Goal: Task Accomplishment & Management: Manage account settings

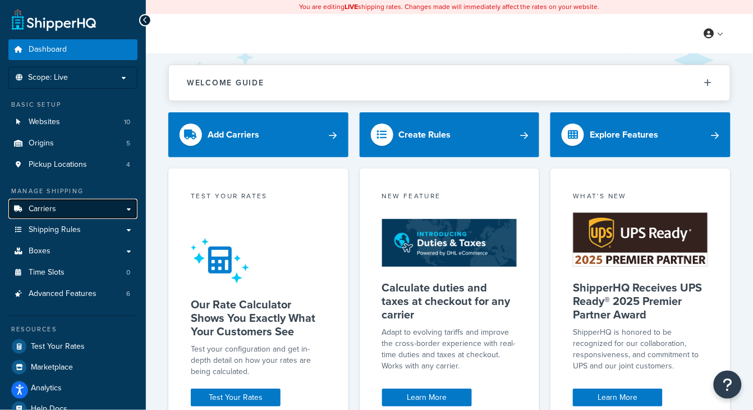
click at [71, 210] on link "Carriers" at bounding box center [72, 209] width 129 height 21
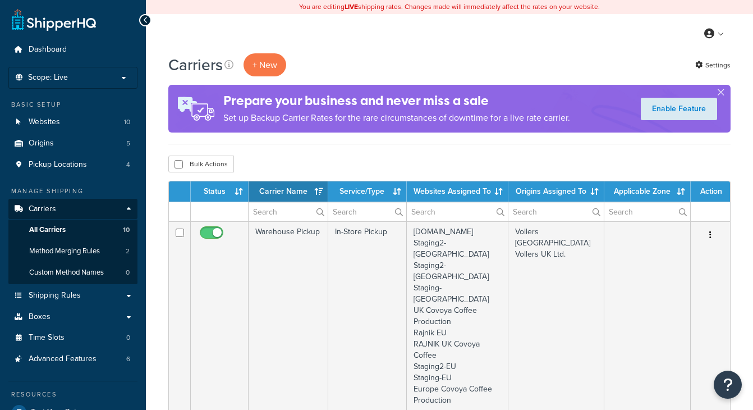
select select "15"
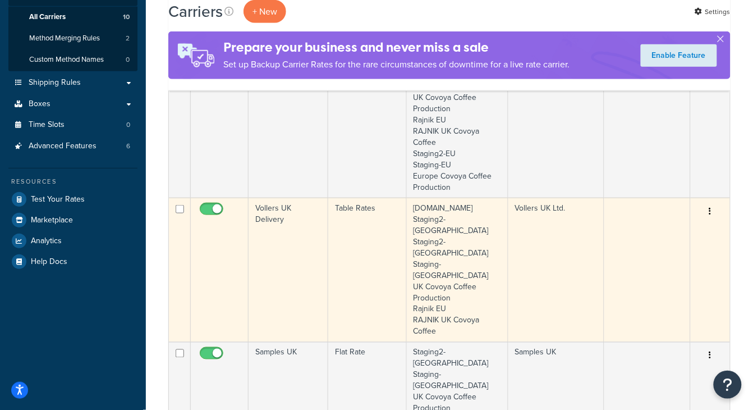
scroll to position [213, 0]
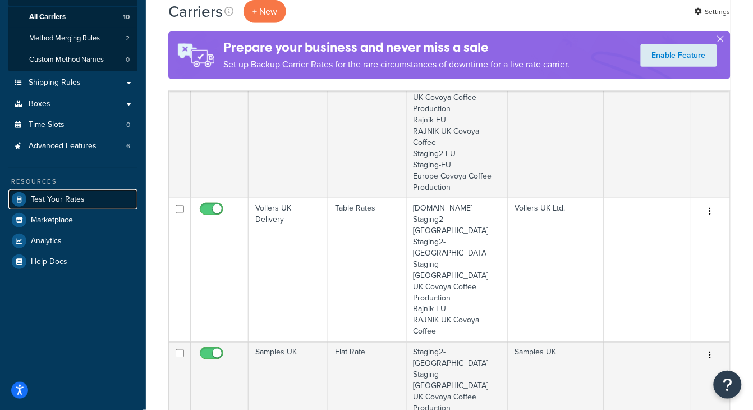
click at [61, 200] on span "Test Your Rates" at bounding box center [58, 200] width 54 height 10
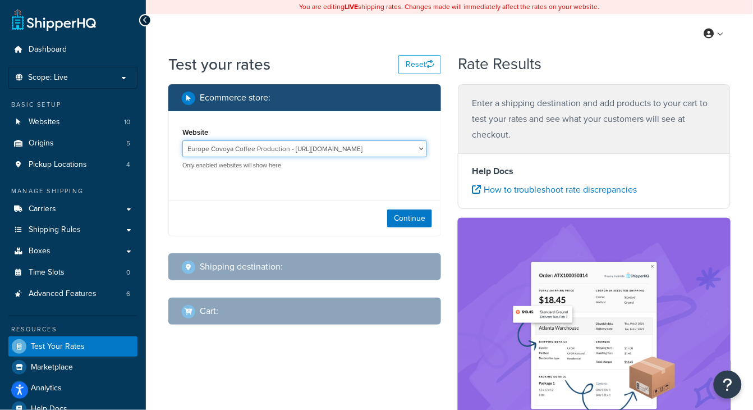
click at [256, 148] on select "Europe Covoya Coffee Production - https://eu.covoyacoffee.com/ Rajnik EU - eu-r…" at bounding box center [304, 148] width 245 height 17
select select "5cb14d3f03869f532086d8dfa9bd93c8"
click at [182, 140] on select "Europe Covoya Coffee Production - https://eu.covoyacoffee.com/ Rajnik EU - eu-r…" at bounding box center [304, 148] width 245 height 17
click at [395, 214] on button "Continue" at bounding box center [409, 218] width 45 height 18
select select "TX"
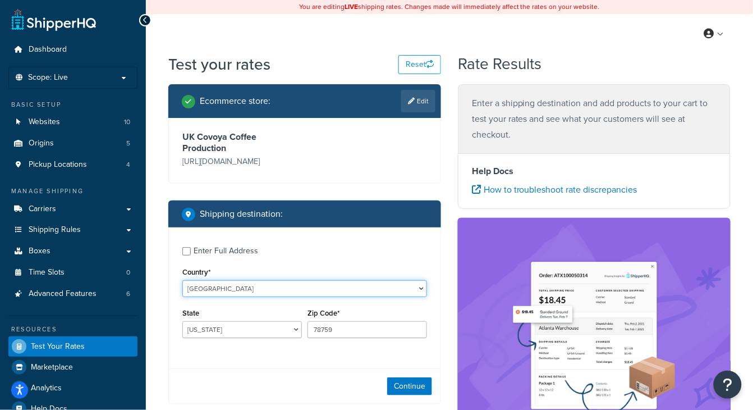
click at [274, 296] on select "United States United Kingdom Afghanistan Åland Islands Albania Algeria American…" at bounding box center [304, 288] width 245 height 17
select select "GB"
click at [182, 280] on select "United States United Kingdom Afghanistan Åland Islands Albania Algeria American…" at bounding box center [304, 288] width 245 height 17
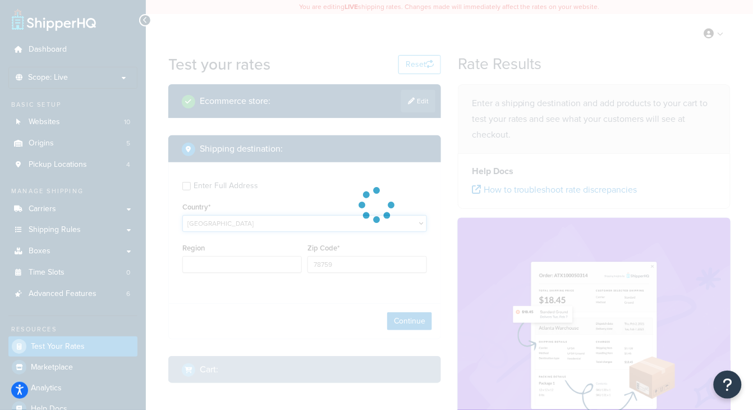
type input "TX"
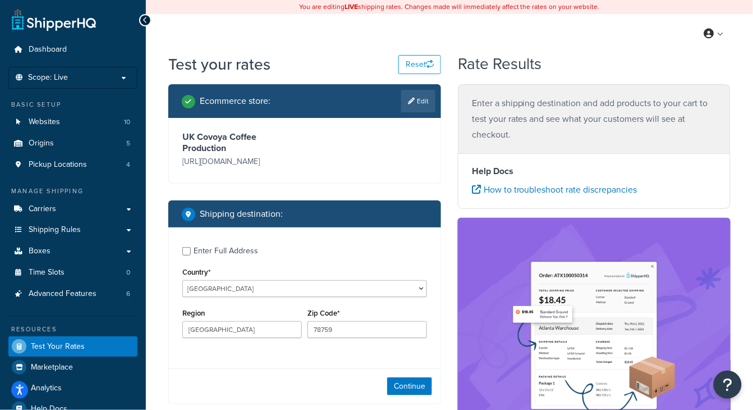
click at [358, 269] on div "Country* United States United Kingdom Afghanistan Åland Islands Albania Algeria…" at bounding box center [304, 280] width 245 height 33
drag, startPoint x: 363, startPoint y: 323, endPoint x: 207, endPoint y: 306, distance: 157.5
click at [221, 310] on div "Region Zip Code* 78759" at bounding box center [305, 325] width 250 height 41
paste input "LA5 9FG"
drag, startPoint x: 359, startPoint y: 331, endPoint x: 208, endPoint y: 313, distance: 151.4
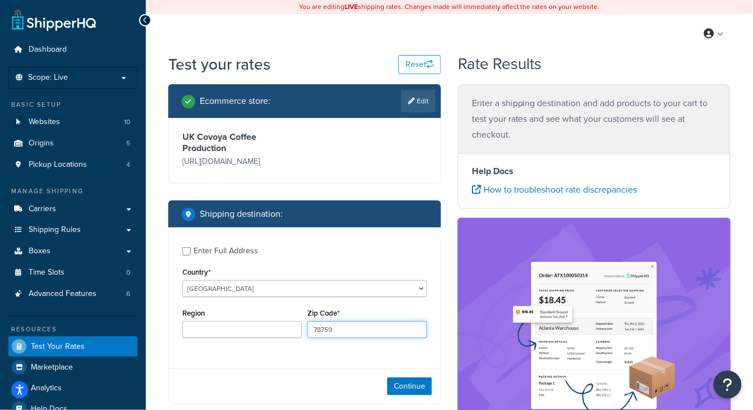
click at [216, 315] on div "Region Zip Code* 78759" at bounding box center [305, 325] width 250 height 41
paste input "LA5 9FG"
type input "LA5 9FG"
drag, startPoint x: 421, startPoint y: 386, endPoint x: 393, endPoint y: 322, distance: 69.6
click at [420, 384] on button "Continue" at bounding box center [409, 386] width 45 height 18
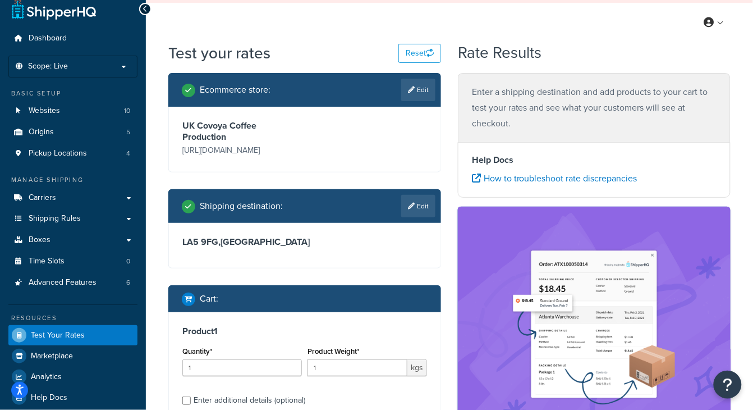
scroll to position [83, 0]
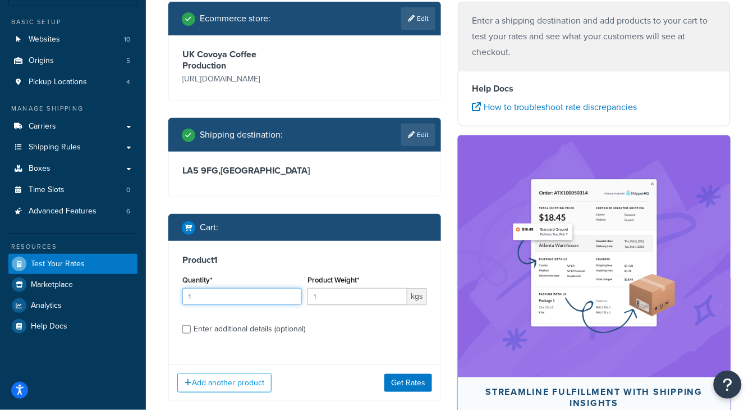
click at [251, 296] on input "1" at bounding box center [242, 296] width 120 height 17
type input "4"
click at [331, 297] on input "1" at bounding box center [358, 296] width 100 height 17
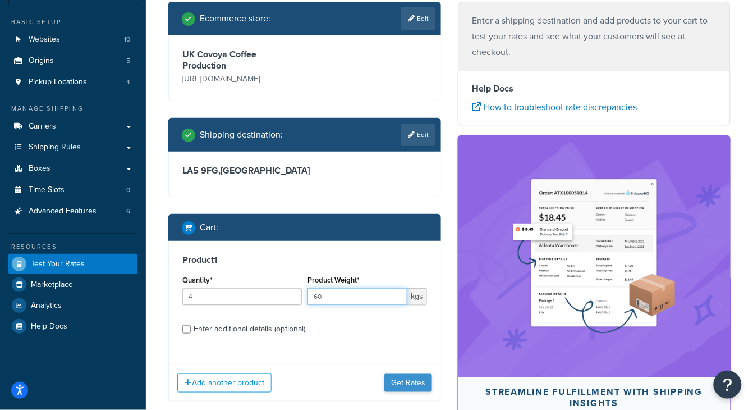
type input "60"
click at [417, 383] on button "Get Rates" at bounding box center [408, 383] width 48 height 18
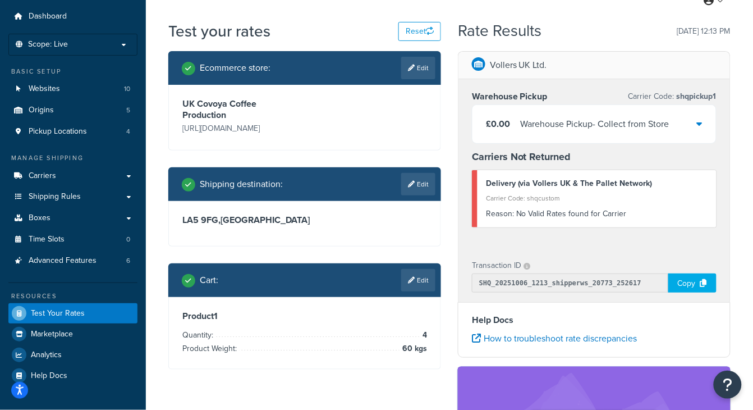
scroll to position [0, 0]
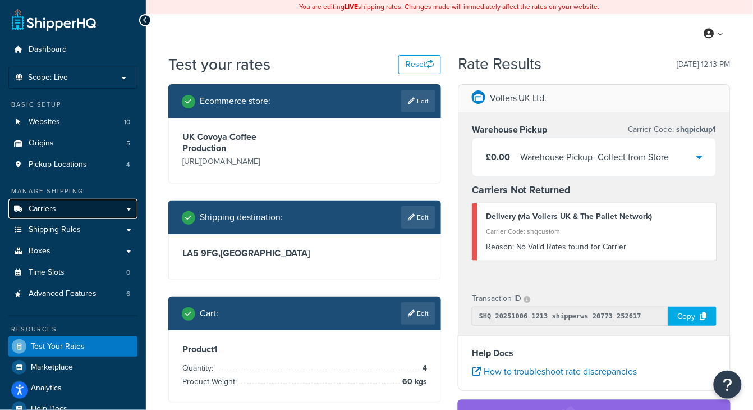
click at [103, 205] on link "Carriers" at bounding box center [72, 209] width 129 height 21
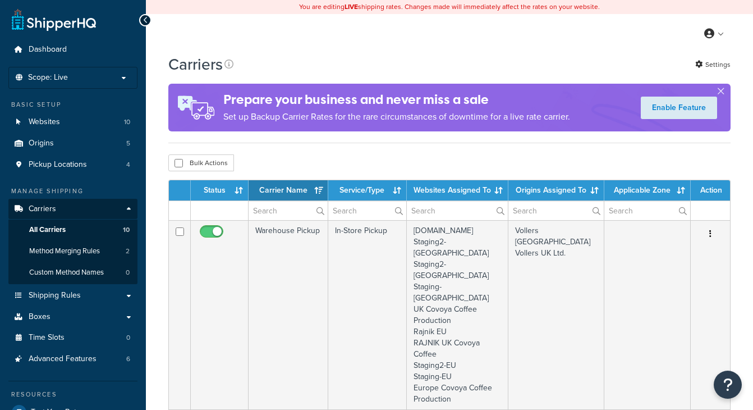
select select "15"
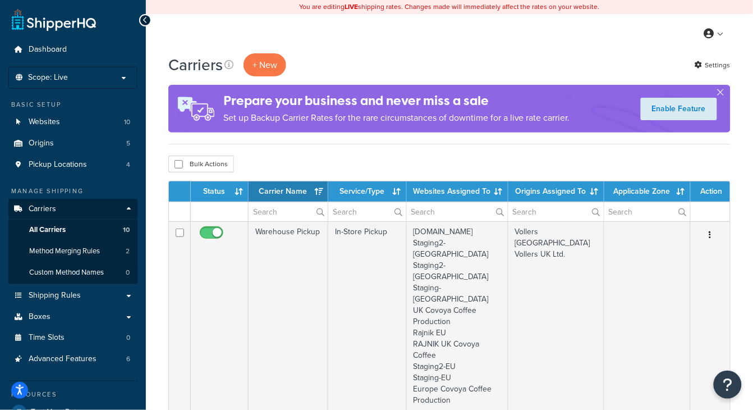
scroll to position [162, 0]
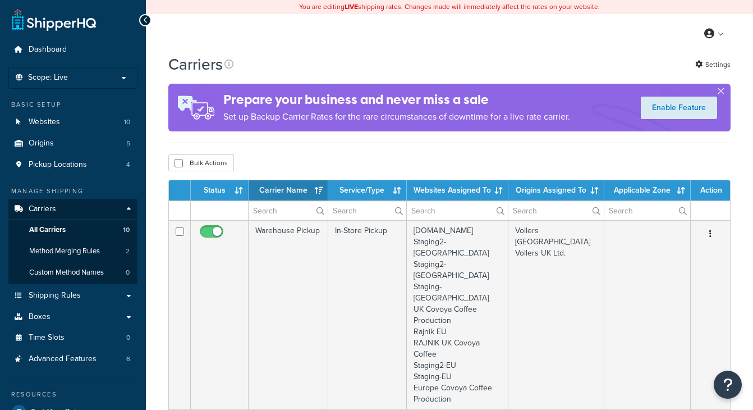
select select "15"
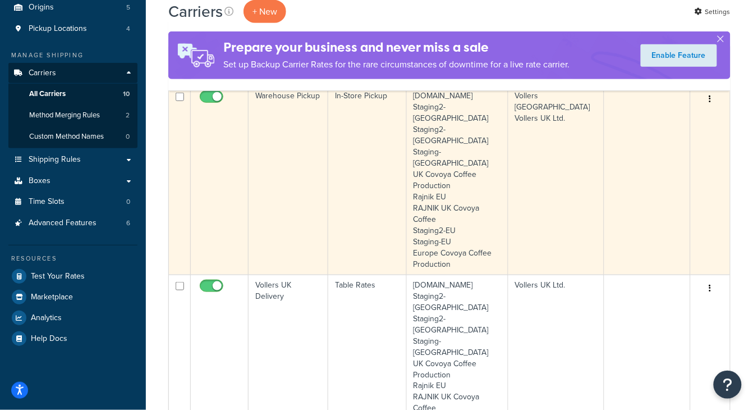
scroll to position [217, 0]
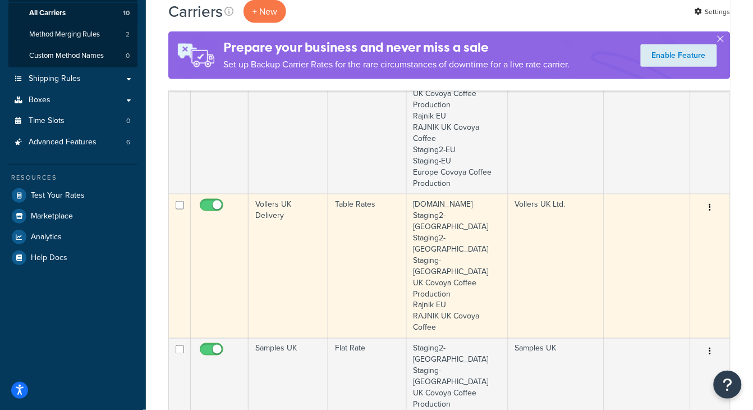
click at [512, 194] on td "Vollers UK Ltd." at bounding box center [556, 266] width 96 height 144
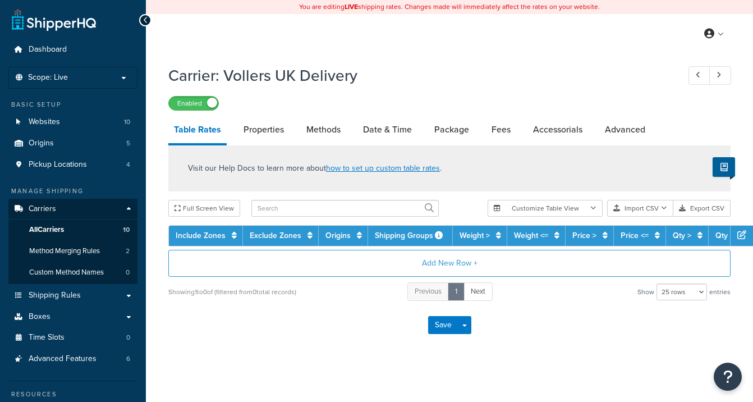
select select "25"
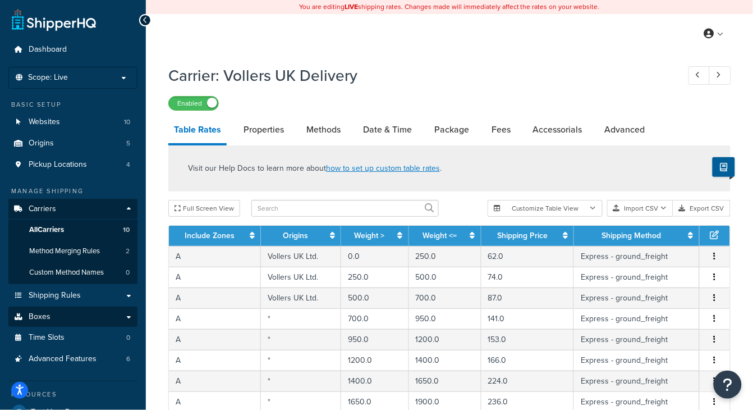
scroll to position [2, 0]
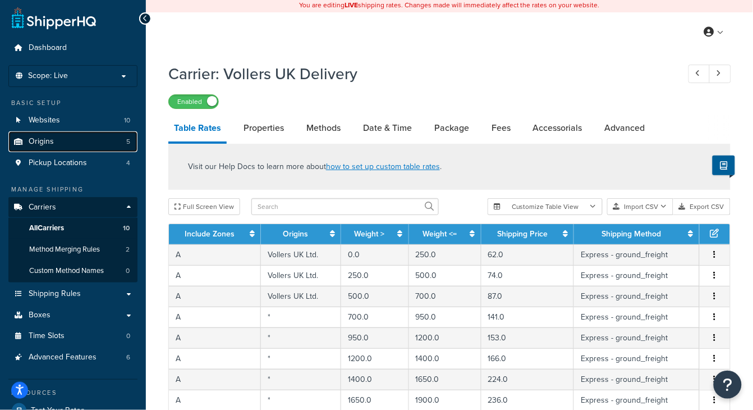
click at [73, 137] on link "Origins 5" at bounding box center [72, 141] width 129 height 21
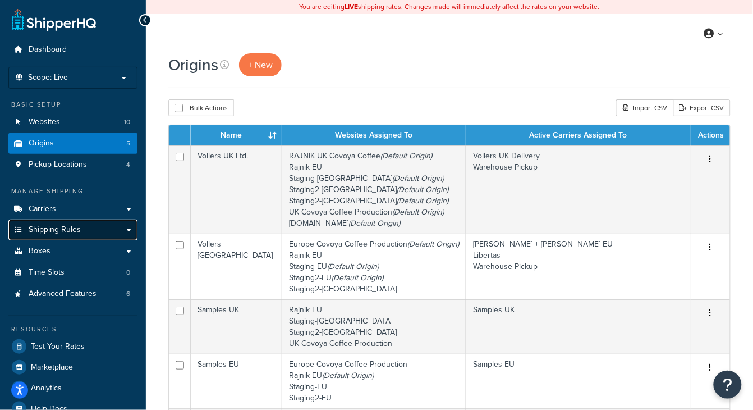
click at [103, 232] on link "Shipping Rules" at bounding box center [72, 229] width 129 height 21
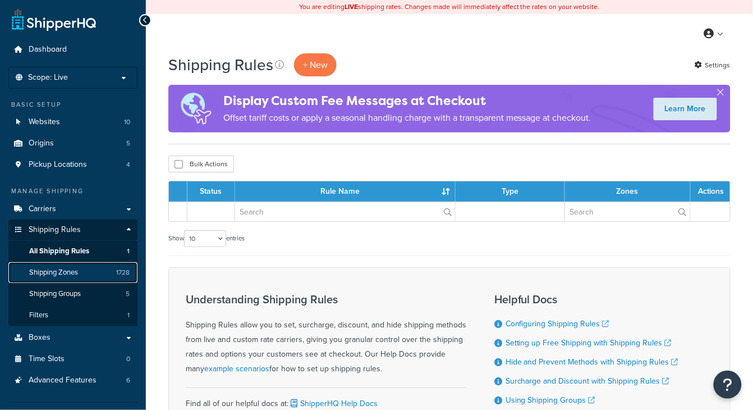
click at [80, 275] on link "Shipping Zones 1728" at bounding box center [72, 272] width 129 height 21
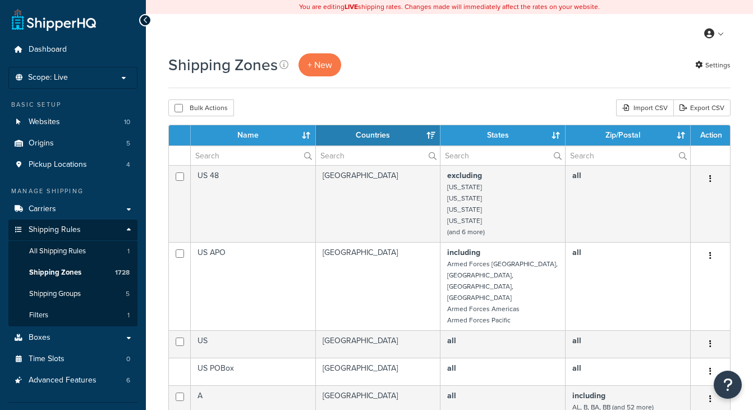
select select "15"
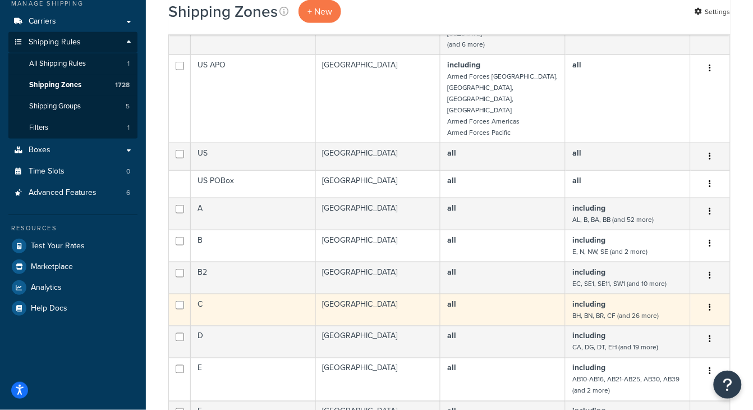
scroll to position [188, 0]
click at [343, 293] on td "[GEOGRAPHIC_DATA]" at bounding box center [378, 309] width 125 height 32
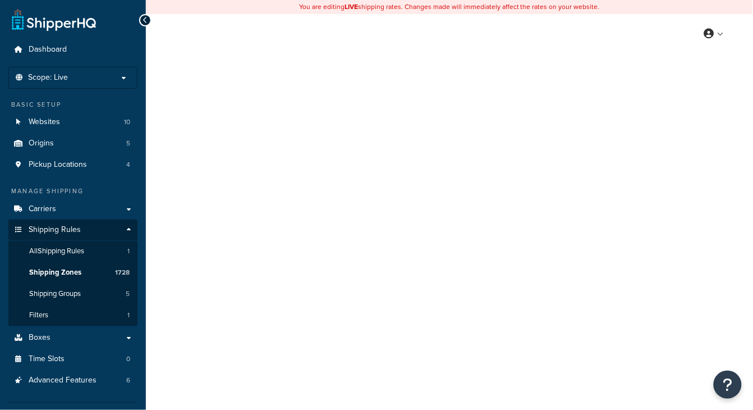
select select "including"
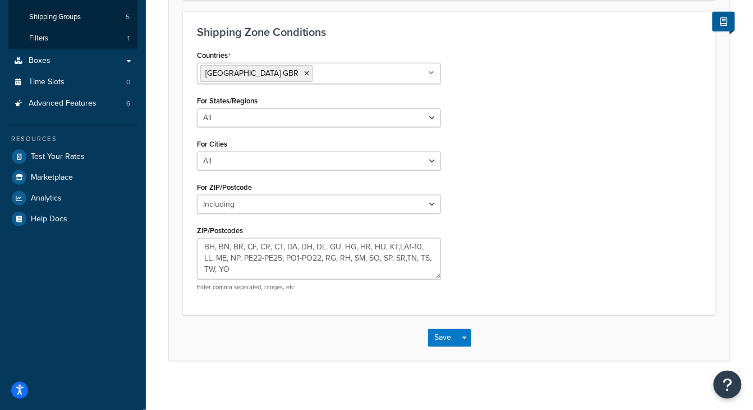
scroll to position [283, 0]
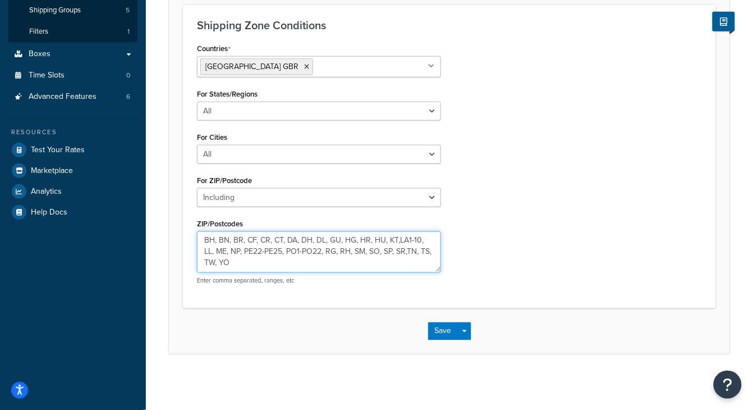
click at [398, 241] on textarea "BH, BN, BR, CF, CR, CT, DA, DH, DL, GU, HG, HR, HU, KT,LA1-10, LL, ME, NP, PE22…" at bounding box center [319, 252] width 244 height 42
click at [415, 241] on textarea "BH, BN, BR, CF, CR, CT, DA, DH, DL, GU, HG, HR, HU, KT, LA1-10, LL, ME, NP, PE2…" at bounding box center [319, 252] width 244 height 42
type textarea "BH, BN, BR, CF, CR, CT, DA, DH, DL, GU, HG, HR, HU, KT, LA1-LA10, LL, ME, NP, P…"
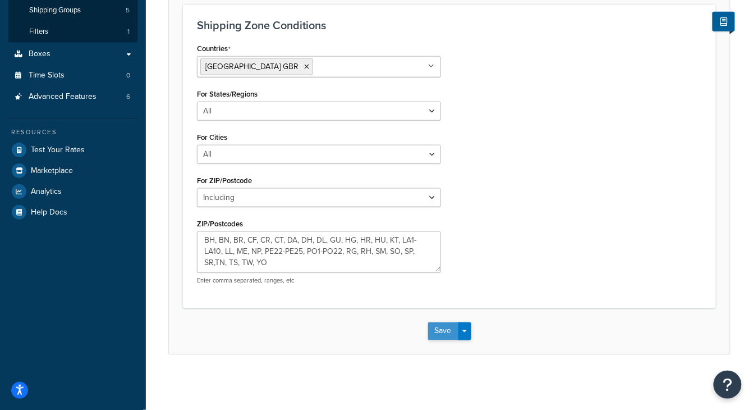
click at [450, 327] on button "Save" at bounding box center [443, 331] width 30 height 18
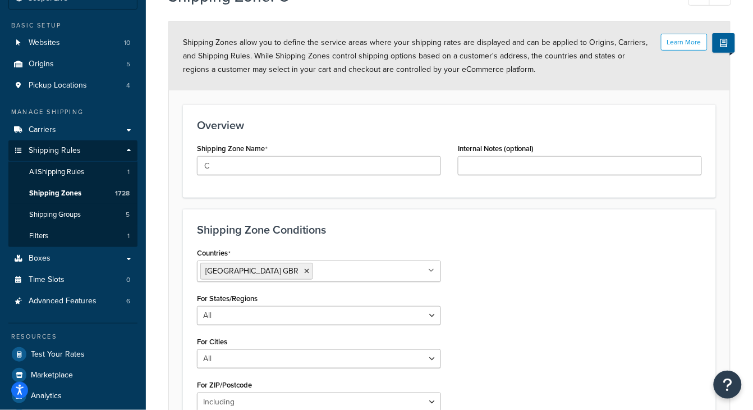
scroll to position [18, 0]
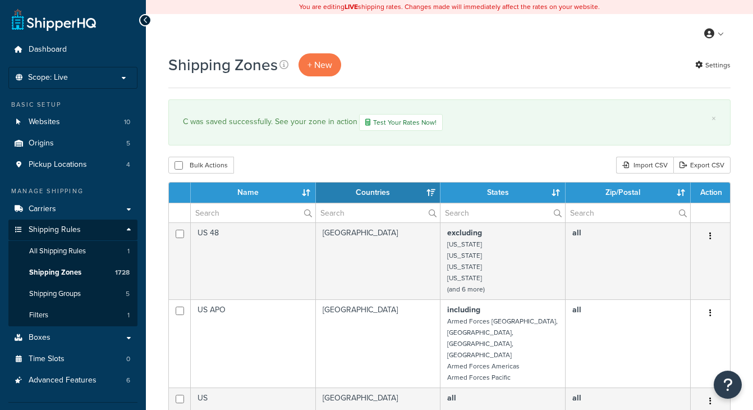
select select "15"
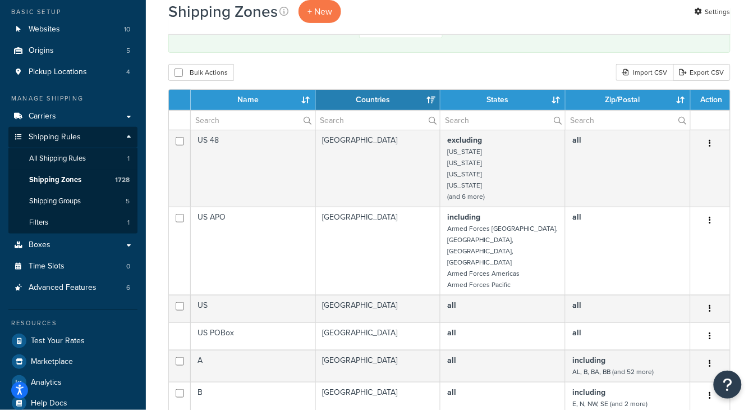
scroll to position [199, 0]
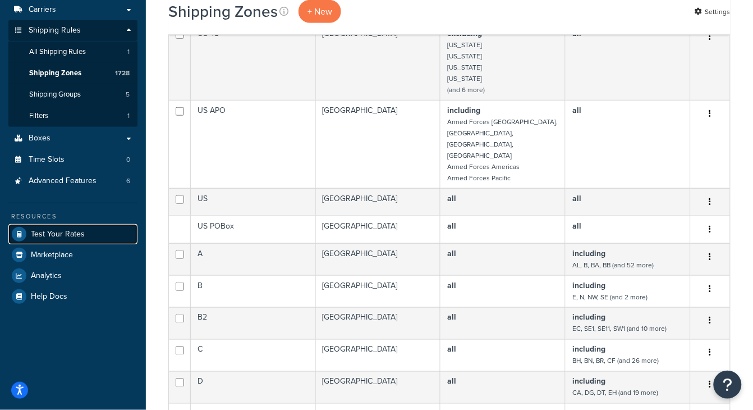
click at [64, 234] on span "Test Your Rates" at bounding box center [58, 235] width 54 height 10
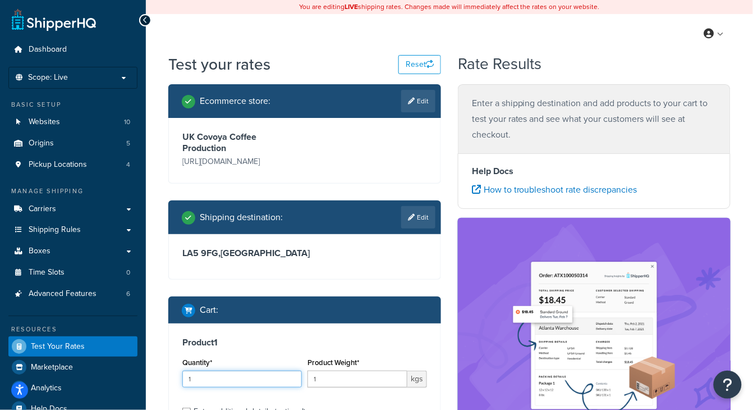
click at [231, 374] on input "1" at bounding box center [242, 378] width 120 height 17
type input "5"
click at [368, 381] on input "1" at bounding box center [358, 378] width 100 height 17
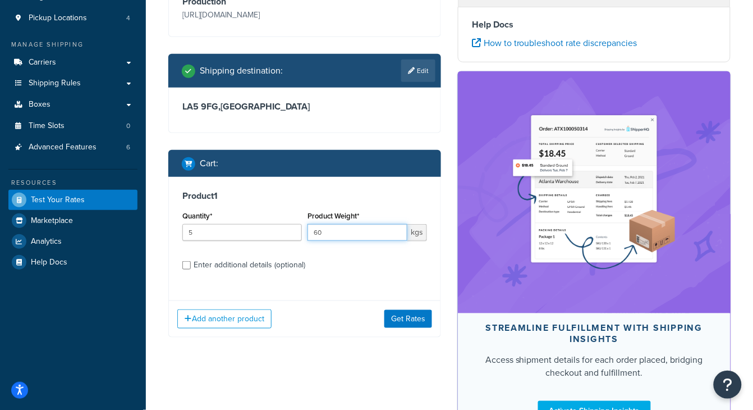
type input "60"
click at [401, 319] on button "Get Rates" at bounding box center [408, 319] width 48 height 18
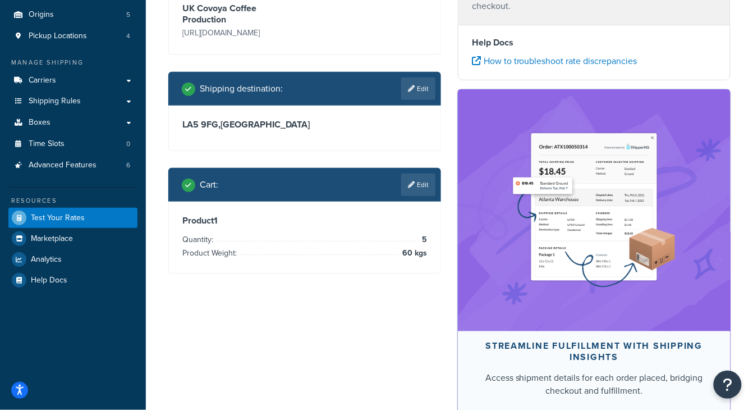
scroll to position [31, 0]
